Goal: Browse casually: Explore the website without a specific task or goal

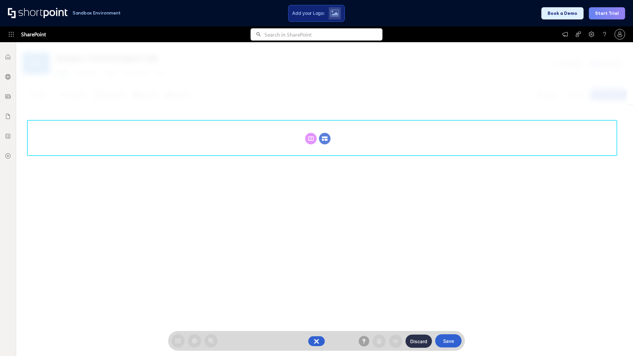
click at [325, 133] on circle at bounding box center [325, 139] width 12 height 12
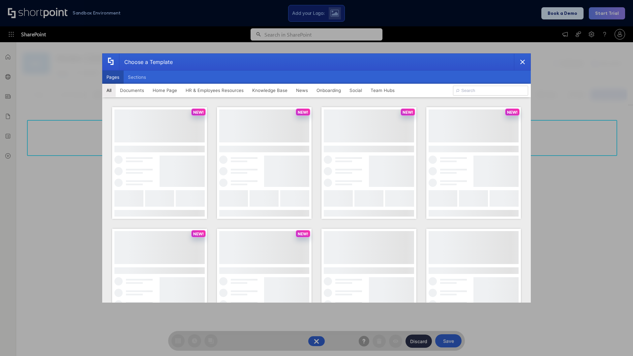
scroll to position [90, 0]
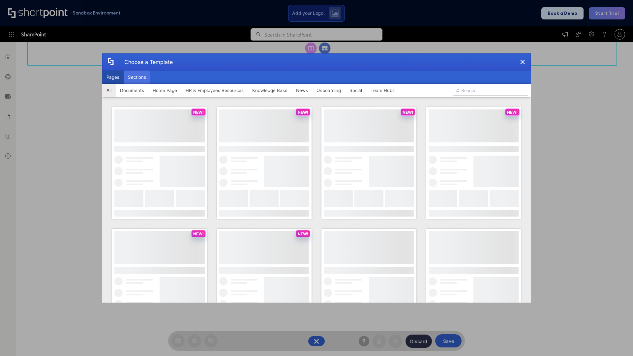
click at [137, 77] on button "Sections" at bounding box center [137, 77] width 27 height 13
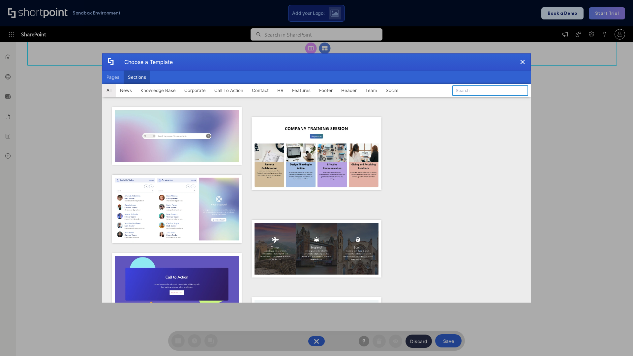
type input "Teams Kit 1"
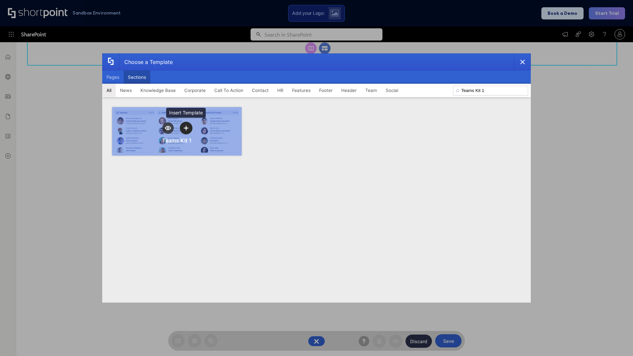
click at [186, 128] on icon "template selector" at bounding box center [186, 128] width 5 height 5
